Goal: Use online tool/utility: Use online tool/utility

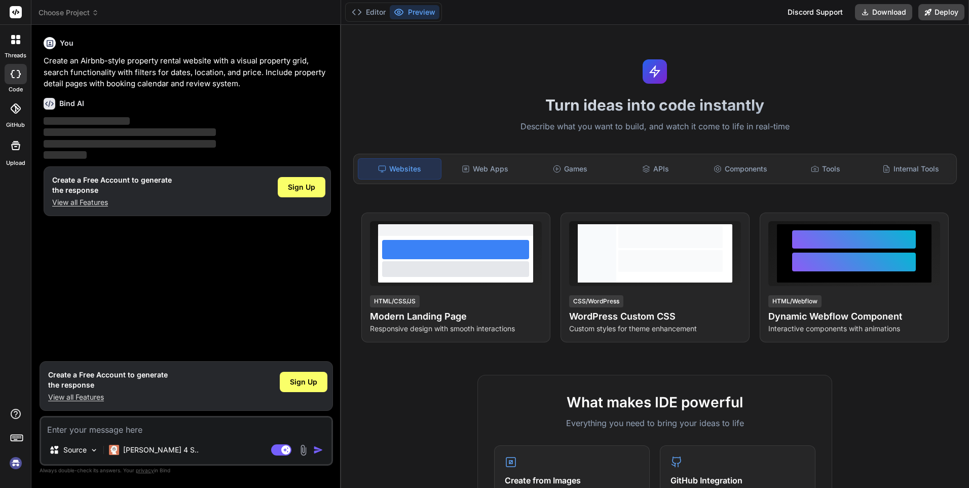
type textarea "x"
click at [579, 166] on div "Games" at bounding box center [570, 168] width 83 height 21
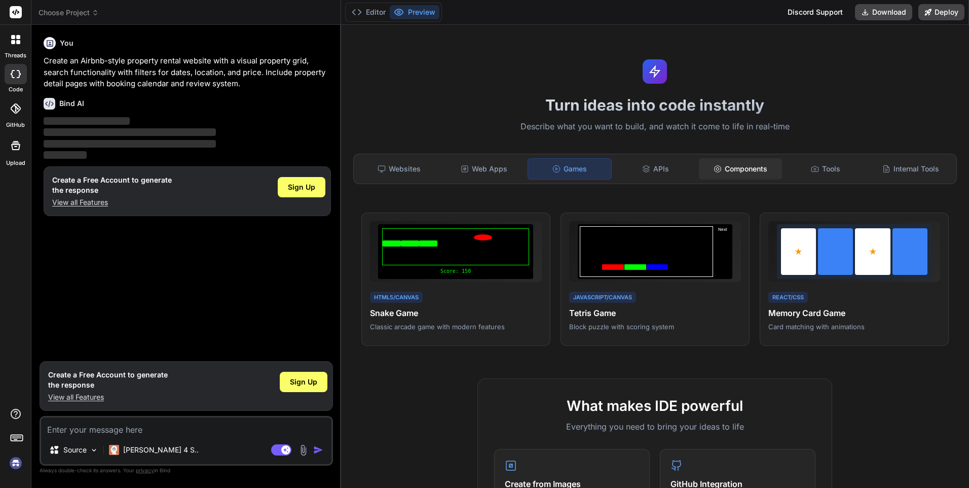
click at [734, 171] on div "Components" at bounding box center [740, 168] width 83 height 21
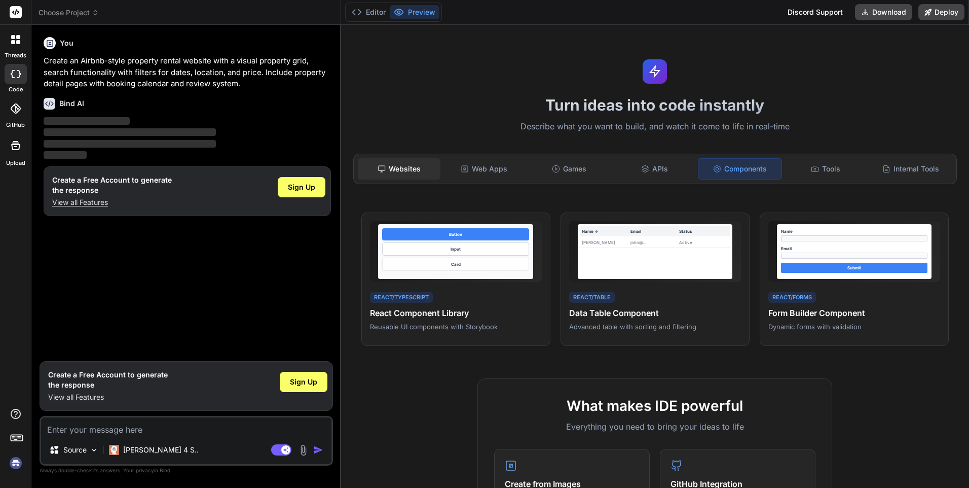
click at [371, 166] on div "Websites" at bounding box center [399, 168] width 83 height 21
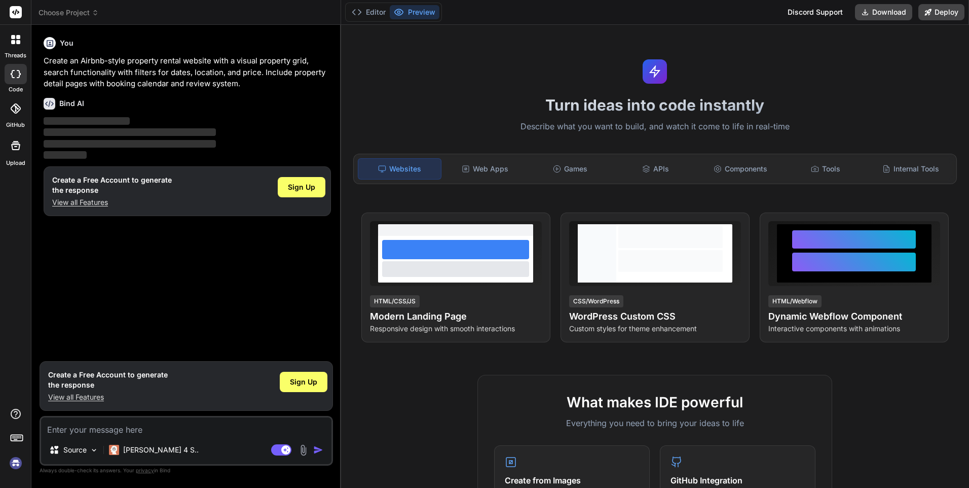
click at [20, 40] on icon at bounding box center [15, 39] width 9 height 9
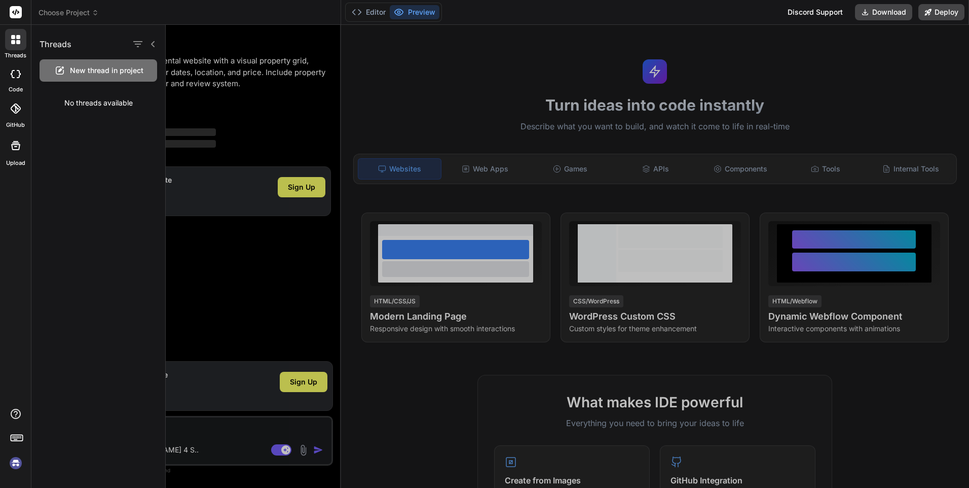
click at [20, 40] on icon at bounding box center [15, 39] width 9 height 9
click at [777, 86] on div at bounding box center [568, 256] width 804 height 463
